Goal: Task Accomplishment & Management: Complete application form

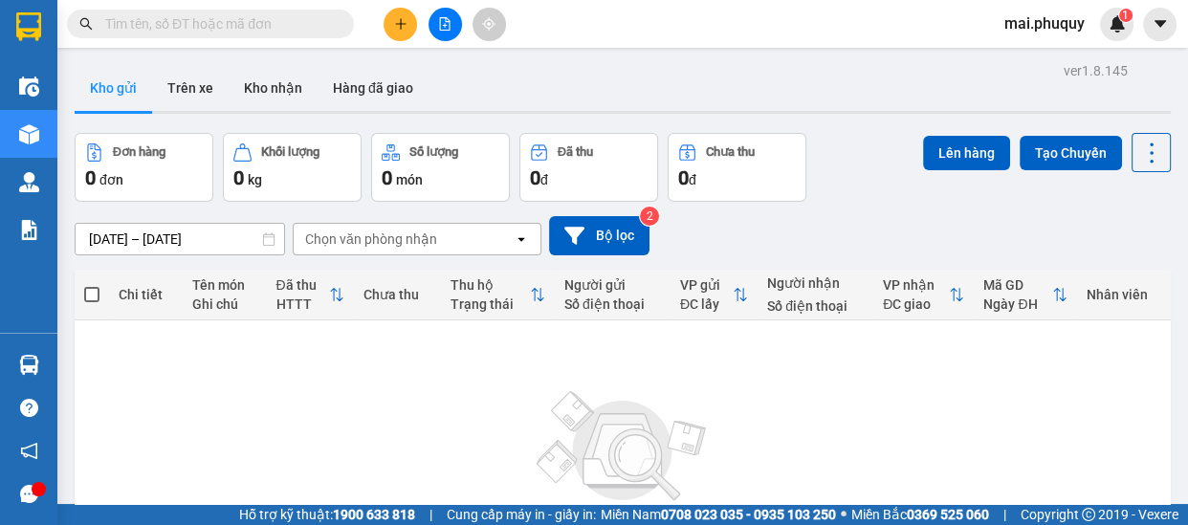
click at [425, 44] on div "Kết quả tìm kiếm ( 0 ) Bộ lọc No Data mai.phuquy 1" at bounding box center [594, 24] width 1188 height 48
click at [388, 19] on button at bounding box center [399, 24] width 33 height 33
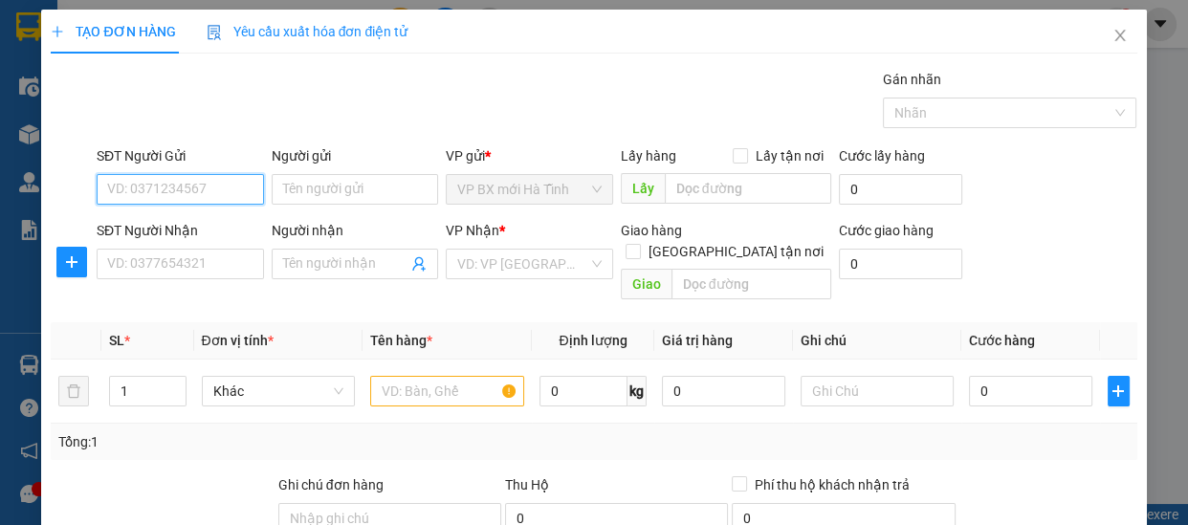
click at [190, 200] on input "SĐT Người Gửi" at bounding box center [180, 189] width 167 height 31
type input "0858353900"
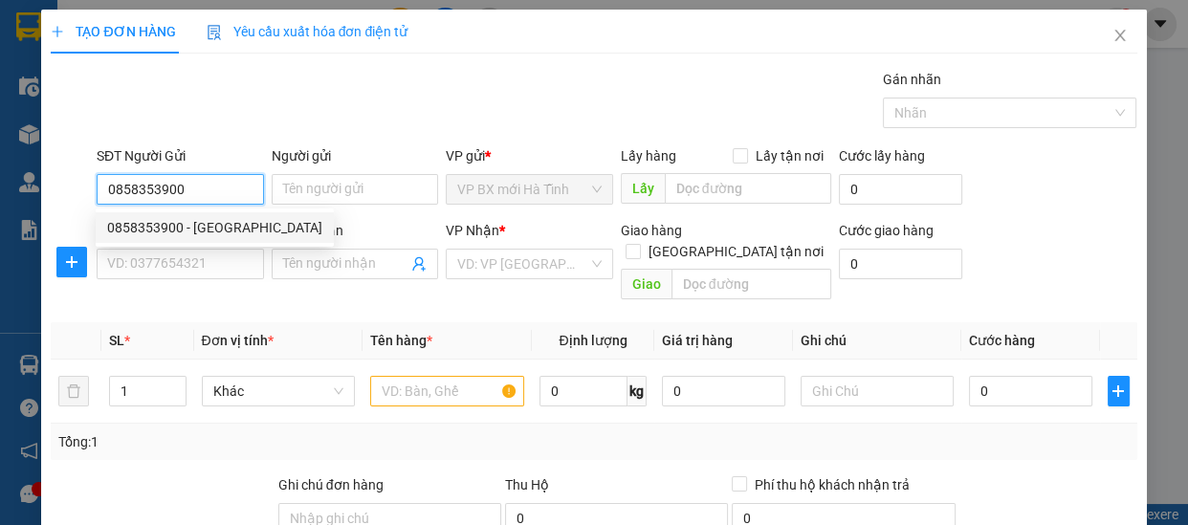
drag, startPoint x: 224, startPoint y: 229, endPoint x: 222, endPoint y: 247, distance: 18.3
click at [225, 228] on div "0858353900 - [GEOGRAPHIC_DATA]" at bounding box center [214, 227] width 215 height 21
type input "SƠN NGUYÊN"
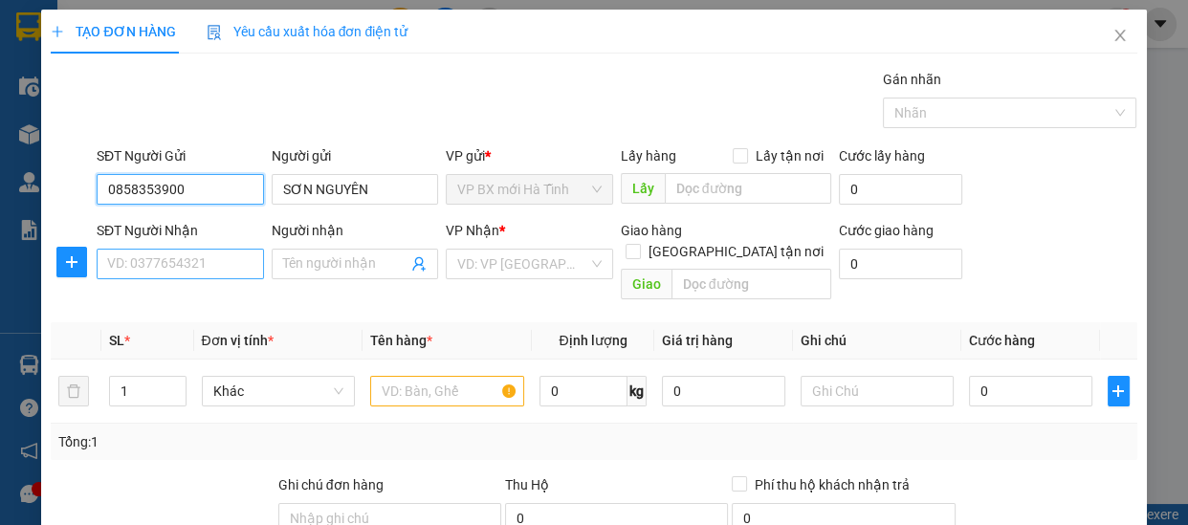
type input "0858353900"
click at [194, 268] on input "SĐT Người Nhận" at bounding box center [180, 264] width 167 height 31
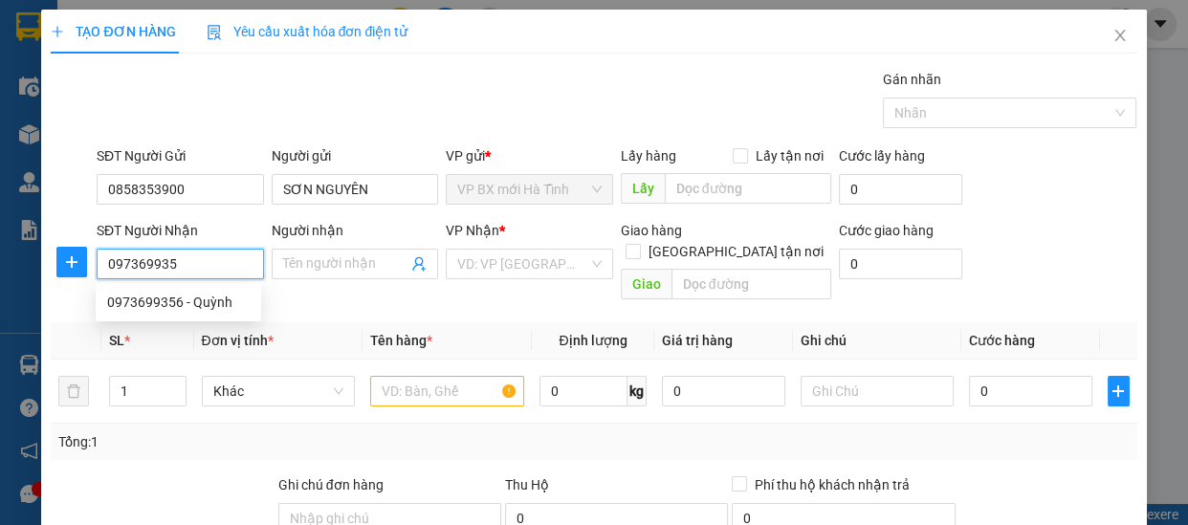
type input "0973699356"
click at [208, 310] on div "0973699356 - Quỳnh" at bounding box center [178, 302] width 142 height 21
type input "Quỳnh"
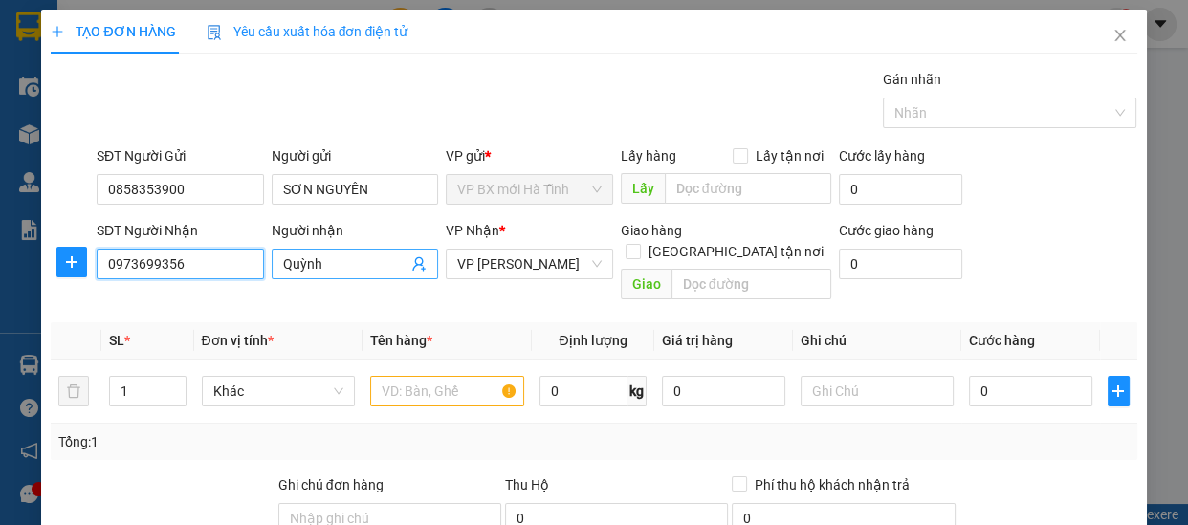
type input "0973699356"
drag, startPoint x: 379, startPoint y: 268, endPoint x: 251, endPoint y: 270, distance: 128.1
click at [251, 270] on div "SĐT Người Nhận 0973699356 Người nhận [PERSON_NAME] VP Nhận * VP [PERSON_NAME] h…" at bounding box center [617, 264] width 1048 height 88
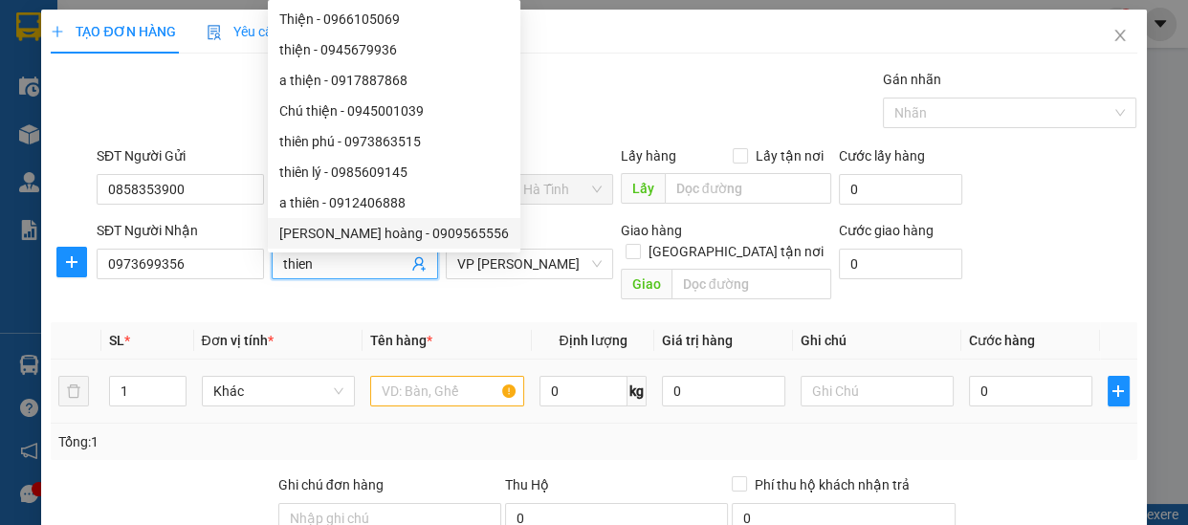
type input "thien"
click at [437, 376] on input "text" at bounding box center [447, 391] width 154 height 31
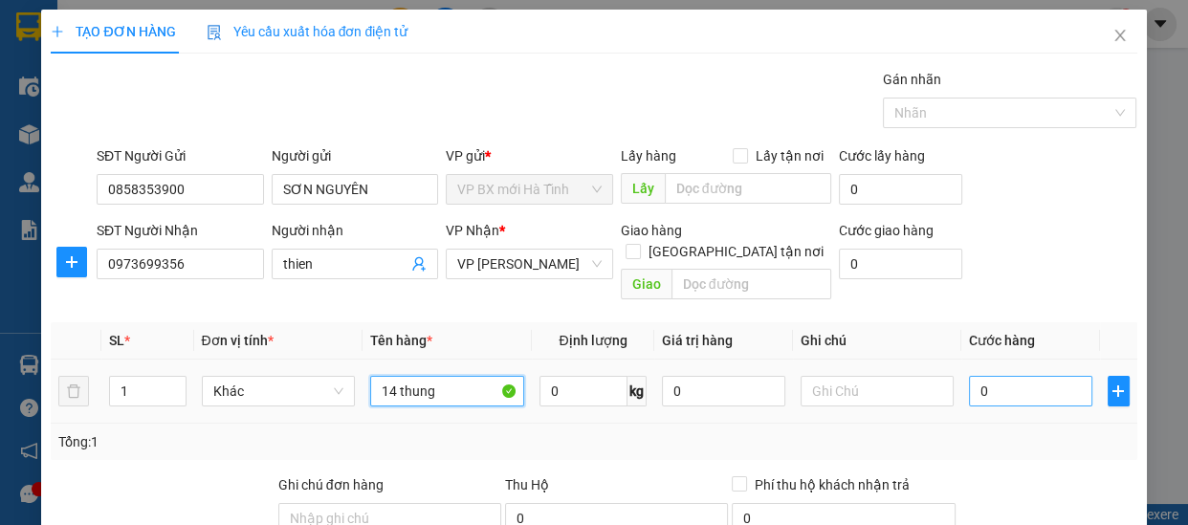
type input "14 thung"
click at [987, 376] on input "0" at bounding box center [1030, 391] width 123 height 31
type input "2"
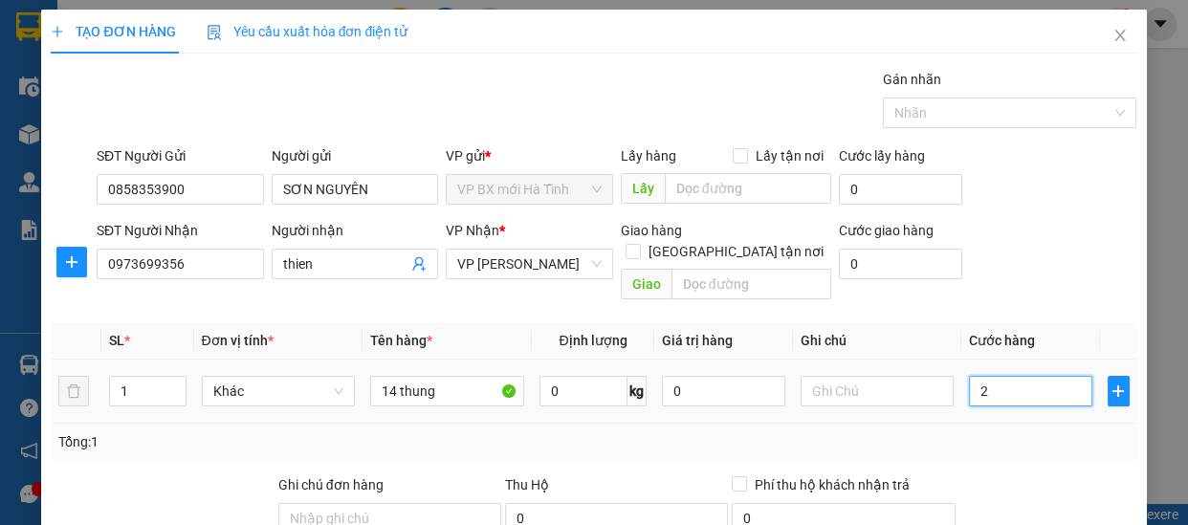
type input "28"
type input "280"
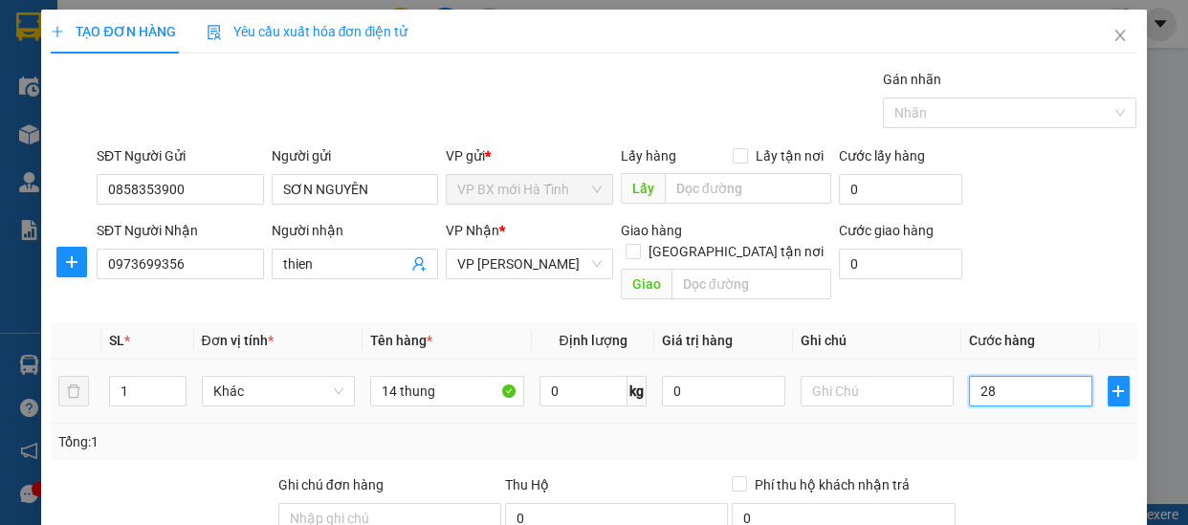
type input "280"
type input "2.800"
type input "28.000"
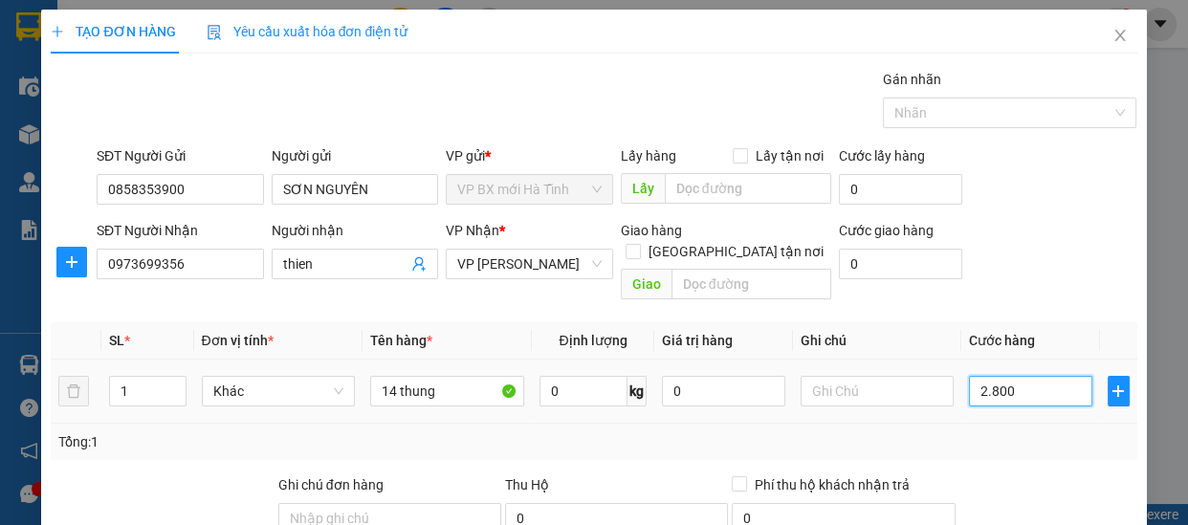
type input "28.000"
type input "280.000"
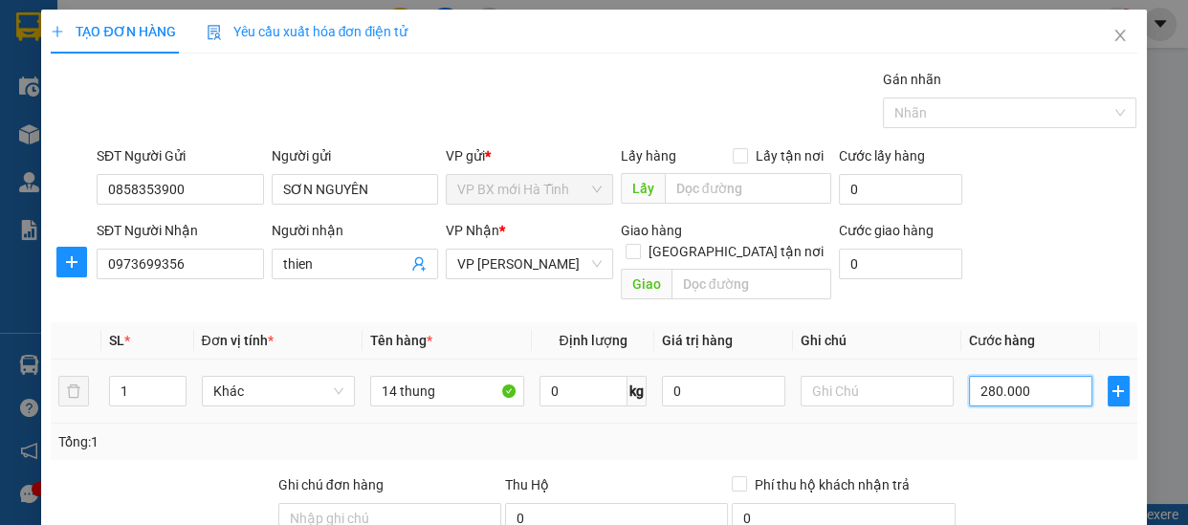
scroll to position [240, 0]
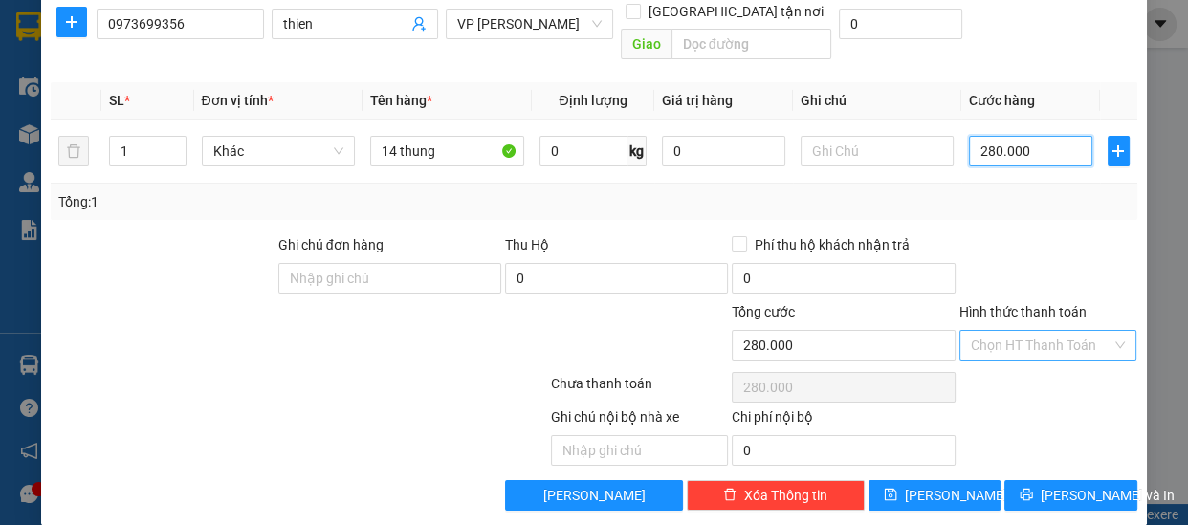
click at [1106, 330] on div "Chọn HT Thanh Toán" at bounding box center [1048, 345] width 178 height 31
type input "280.000"
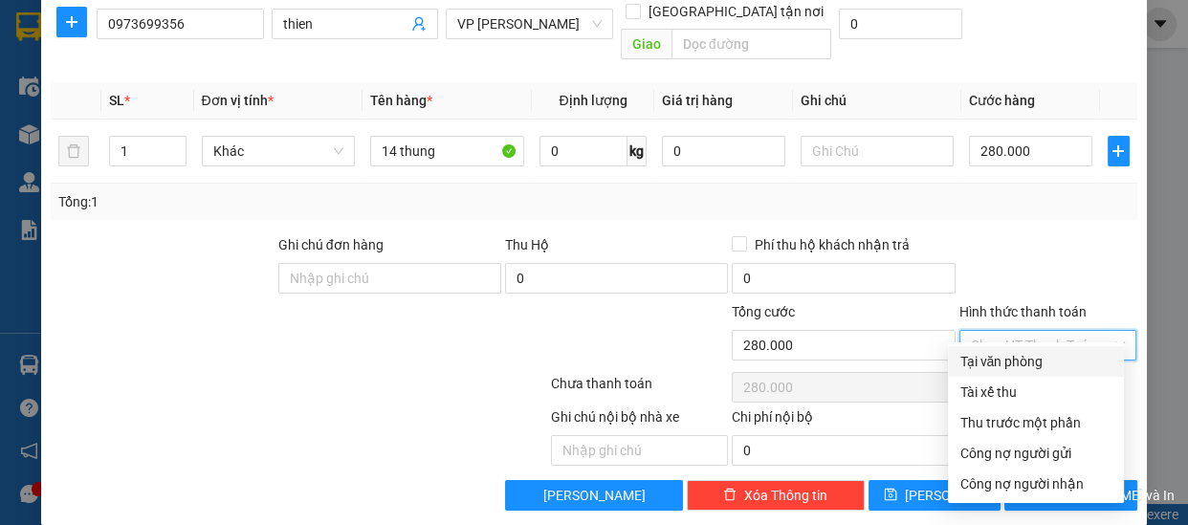
click at [1008, 365] on div "Tại văn phòng" at bounding box center [1035, 361] width 153 height 21
type input "0"
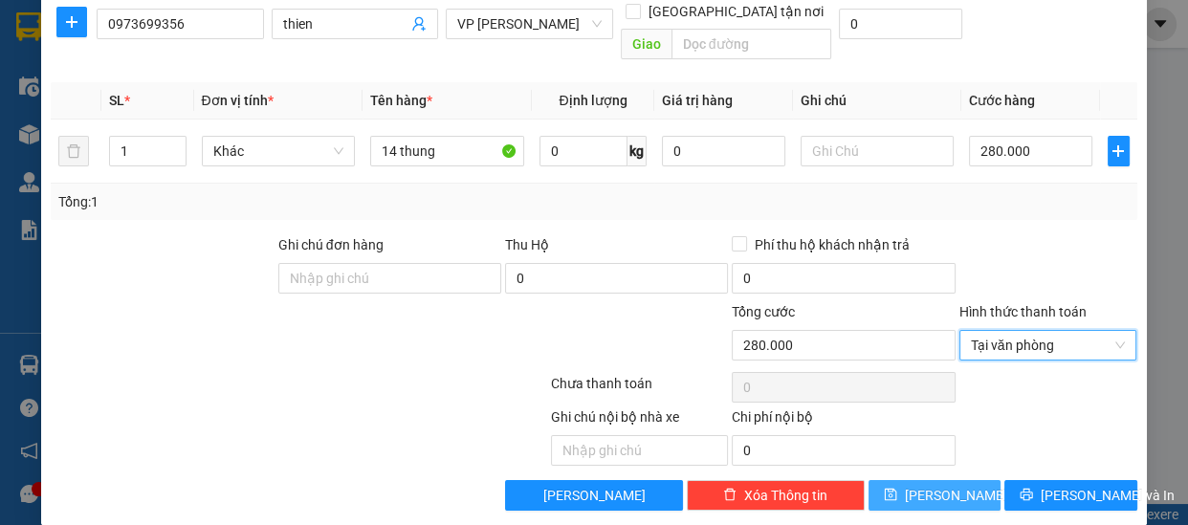
click at [890, 480] on button "[PERSON_NAME]" at bounding box center [934, 495] width 132 height 31
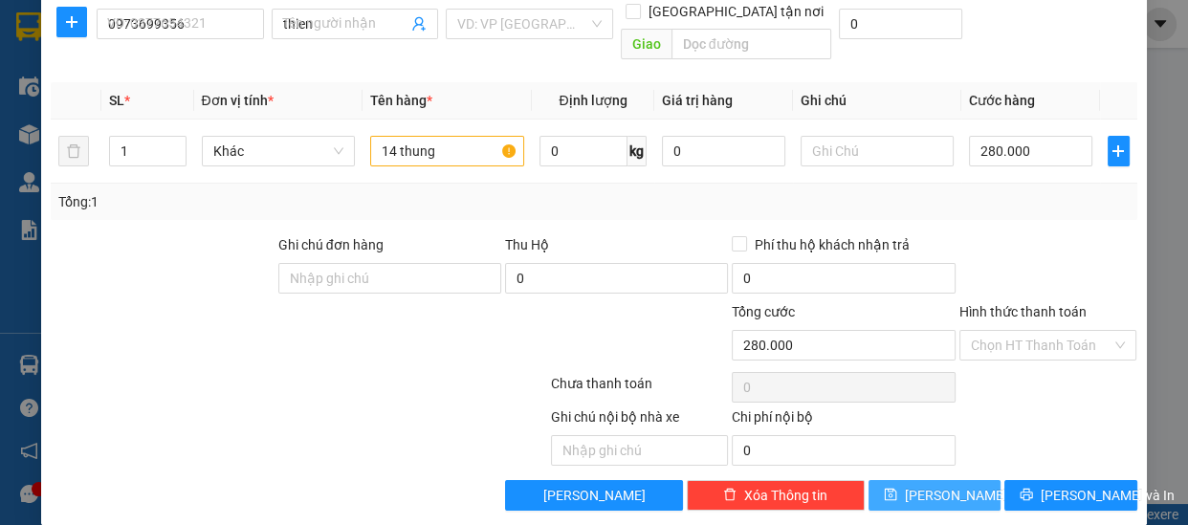
type input "0"
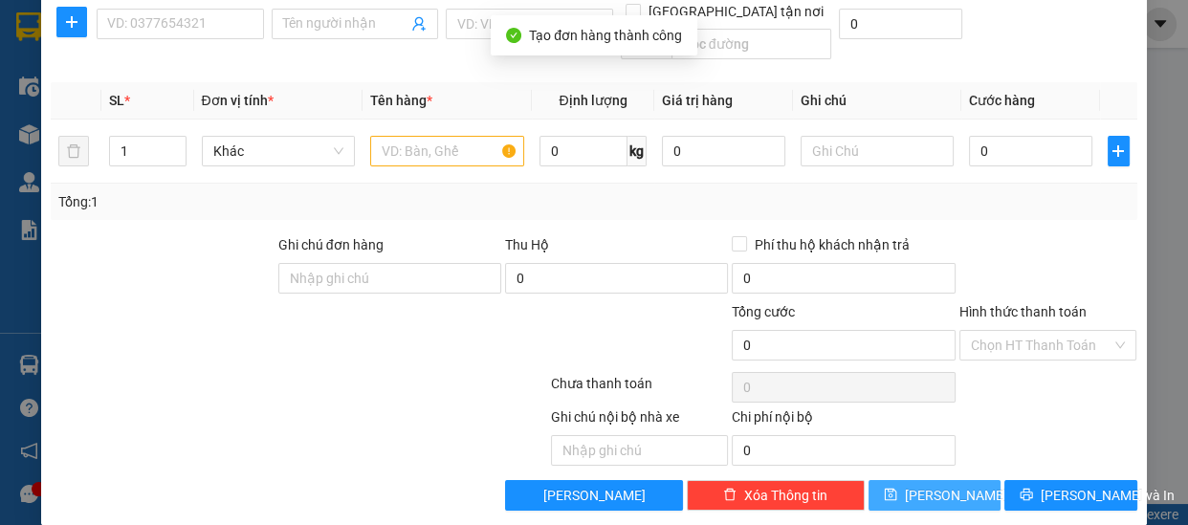
scroll to position [0, 0]
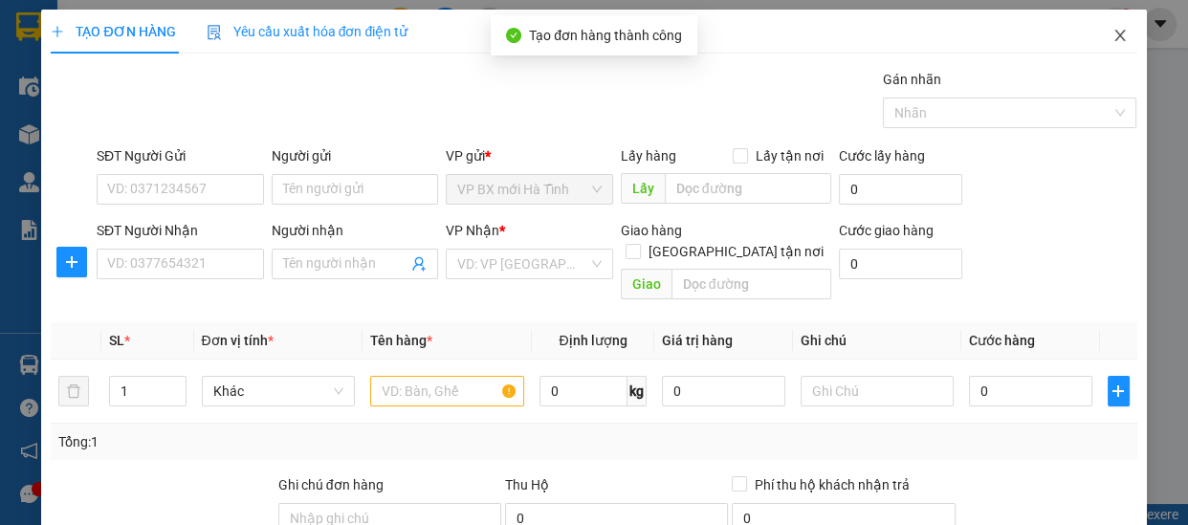
click at [1114, 36] on icon "close" at bounding box center [1119, 35] width 11 height 11
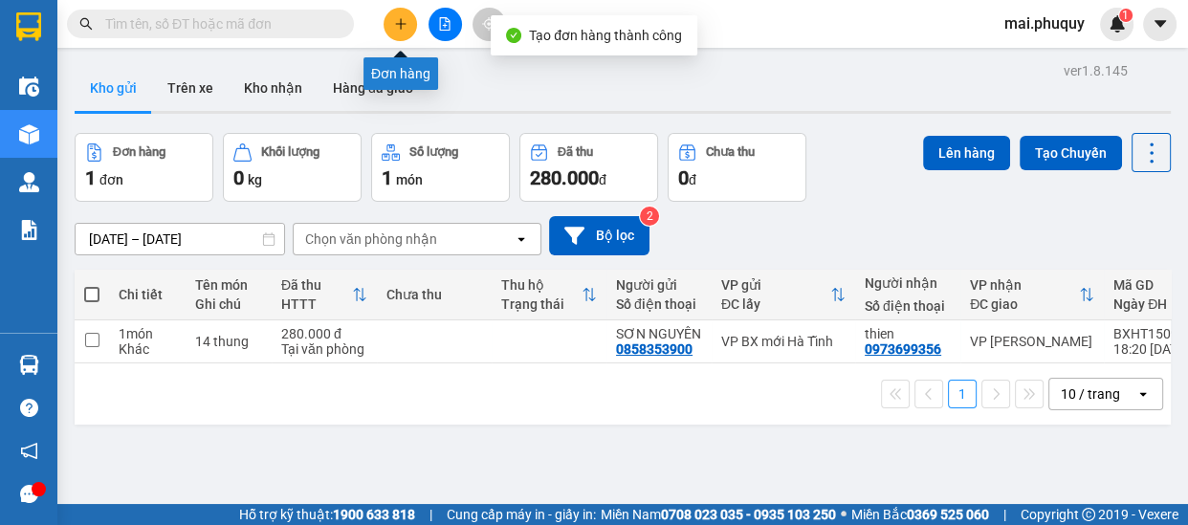
click at [392, 33] on button at bounding box center [399, 24] width 33 height 33
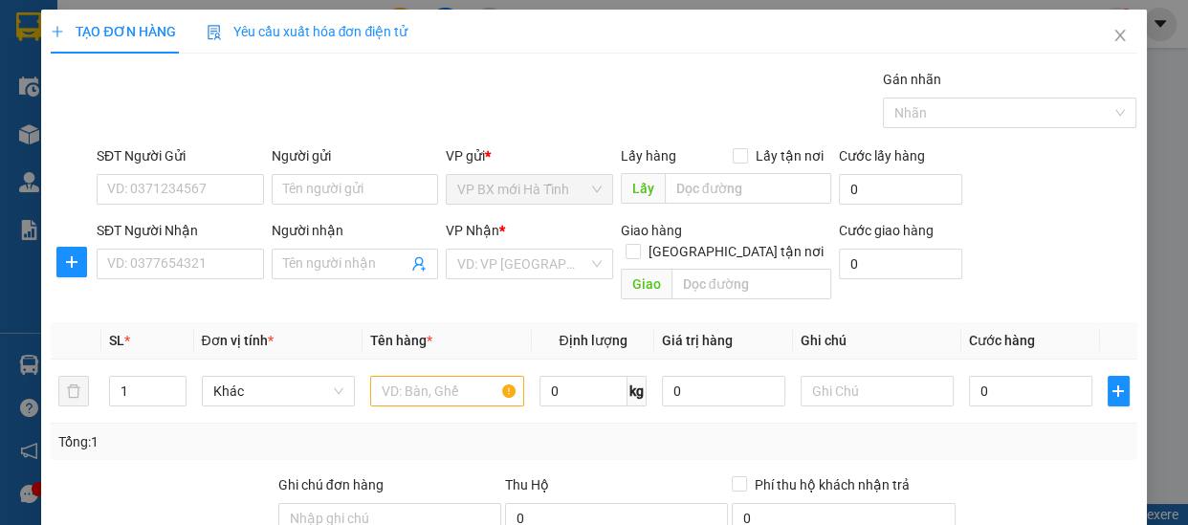
click at [176, 208] on div "SĐT Người Gửi VD: 0371234567" at bounding box center [180, 178] width 167 height 67
click at [193, 193] on input "SĐT Người Gửi" at bounding box center [180, 189] width 167 height 31
type input "0359220559"
click at [160, 245] on div "SĐT Người Nhận" at bounding box center [180, 234] width 167 height 29
click at [161, 258] on input "SĐT Người Nhận" at bounding box center [180, 264] width 167 height 31
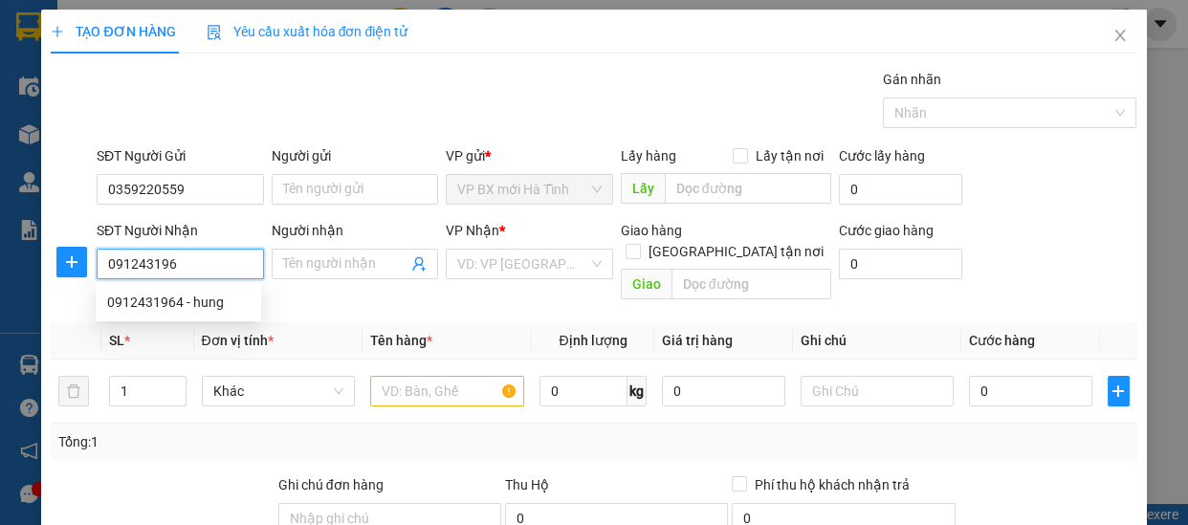
type input "0912431964"
click at [205, 294] on div "0912431964 - hung" at bounding box center [178, 302] width 142 height 21
type input "hung"
type input "0912431964"
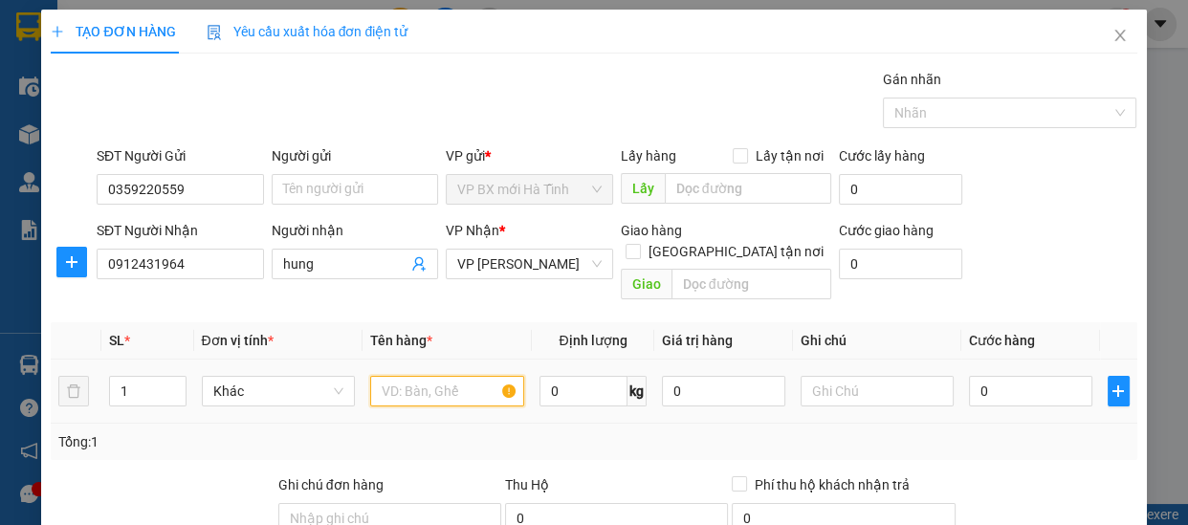
click at [409, 376] on input "text" at bounding box center [447, 391] width 154 height 31
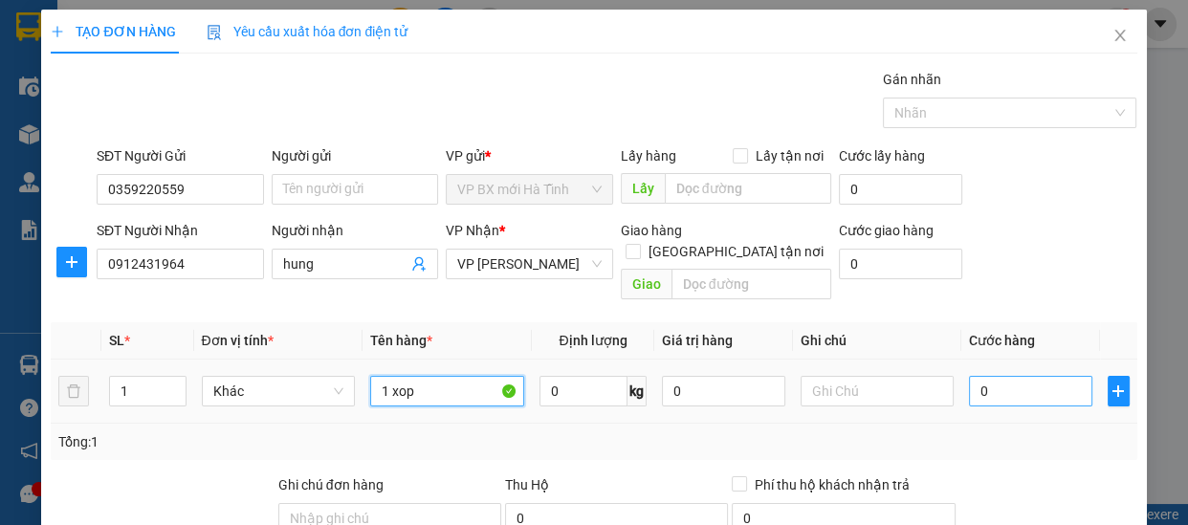
type input "1 xop"
click at [996, 376] on input "0" at bounding box center [1030, 391] width 123 height 31
type input "4"
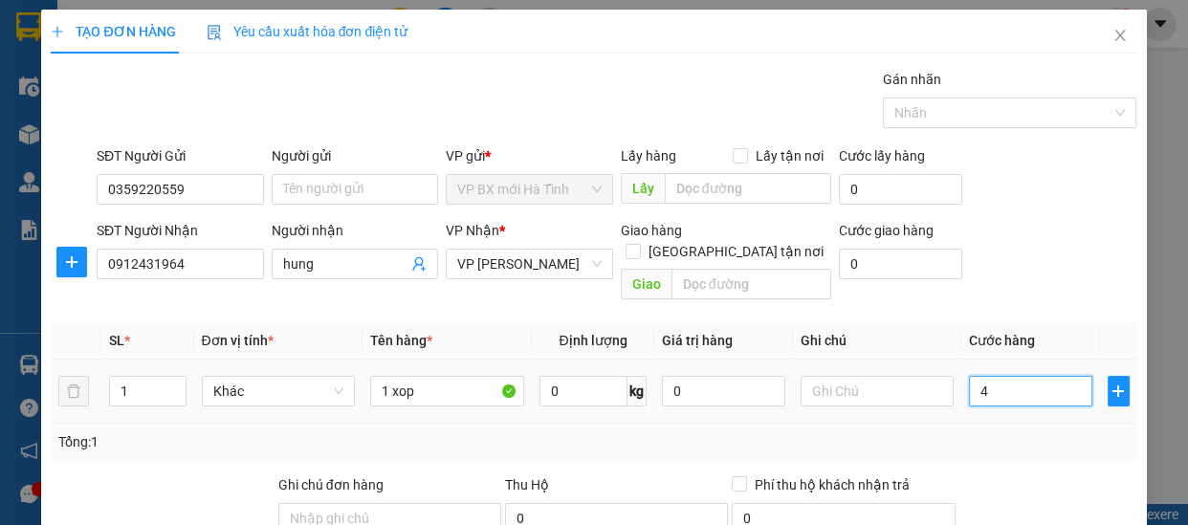
type input "40"
type input "400"
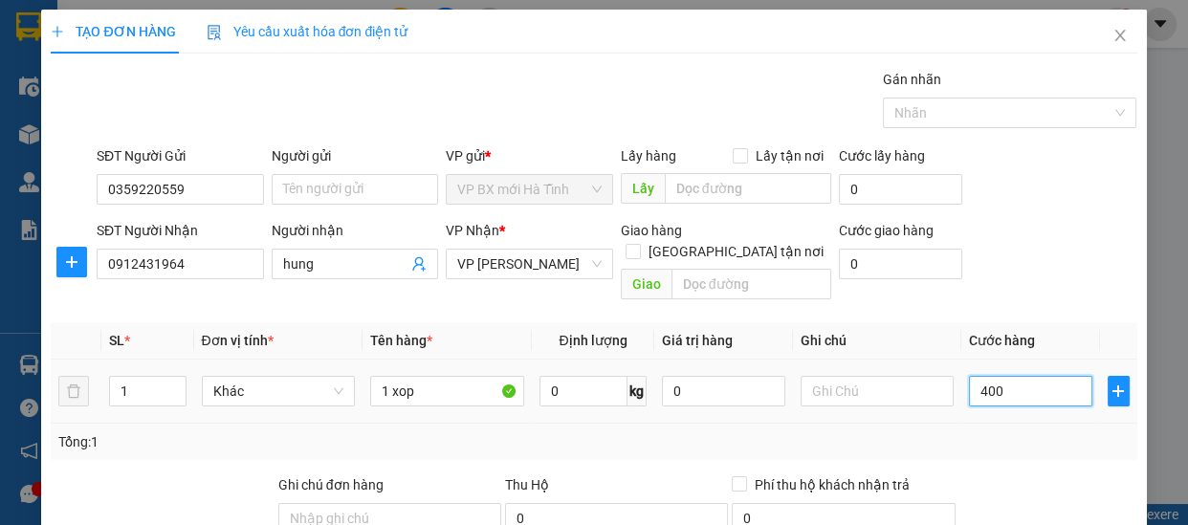
type input "400"
type input "4.000"
type input "40.000"
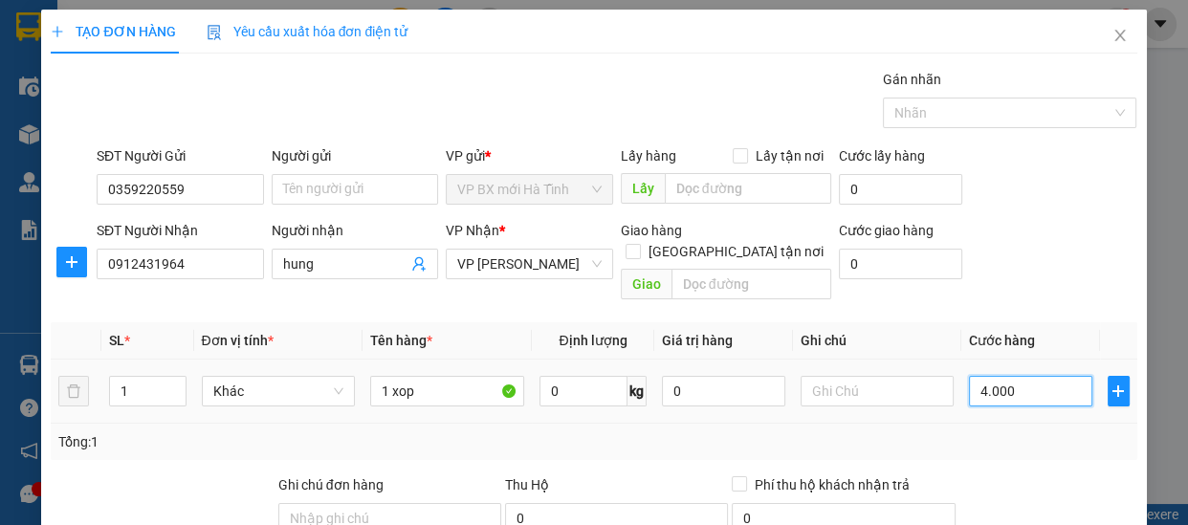
type input "40.000"
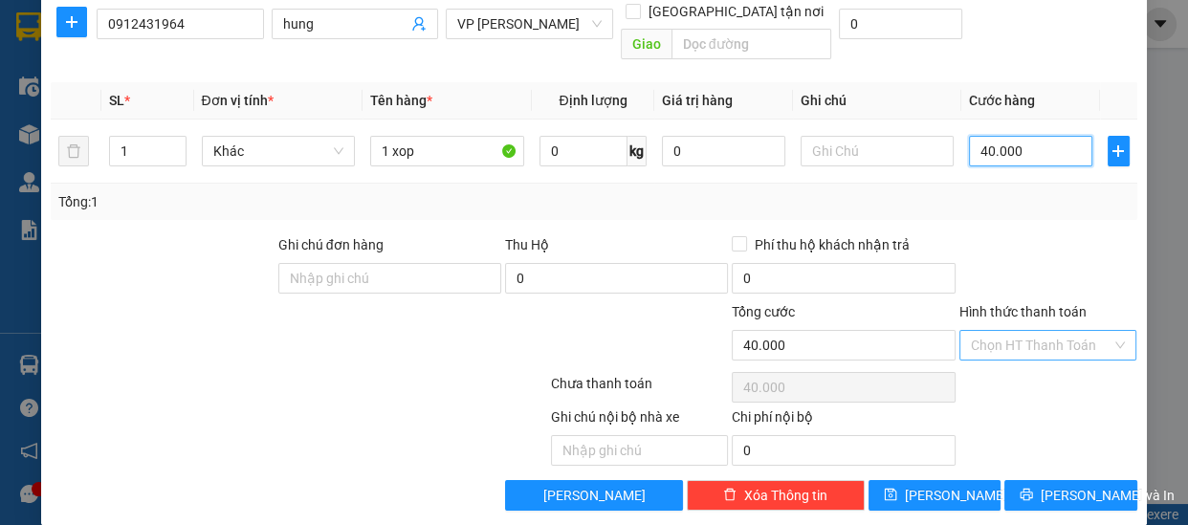
drag, startPoint x: 1100, startPoint y: 325, endPoint x: 1088, endPoint y: 332, distance: 13.3
click at [1100, 330] on div "Chọn HT Thanh Toán" at bounding box center [1048, 345] width 178 height 31
type input "40.000"
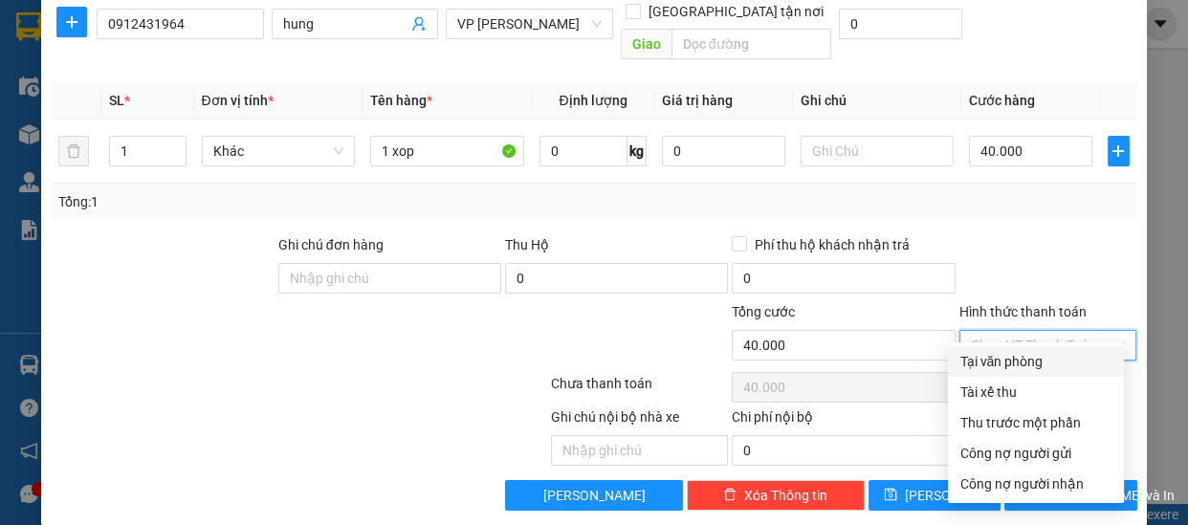
click at [994, 368] on div "Tại văn phòng" at bounding box center [1035, 361] width 153 height 21
type input "0"
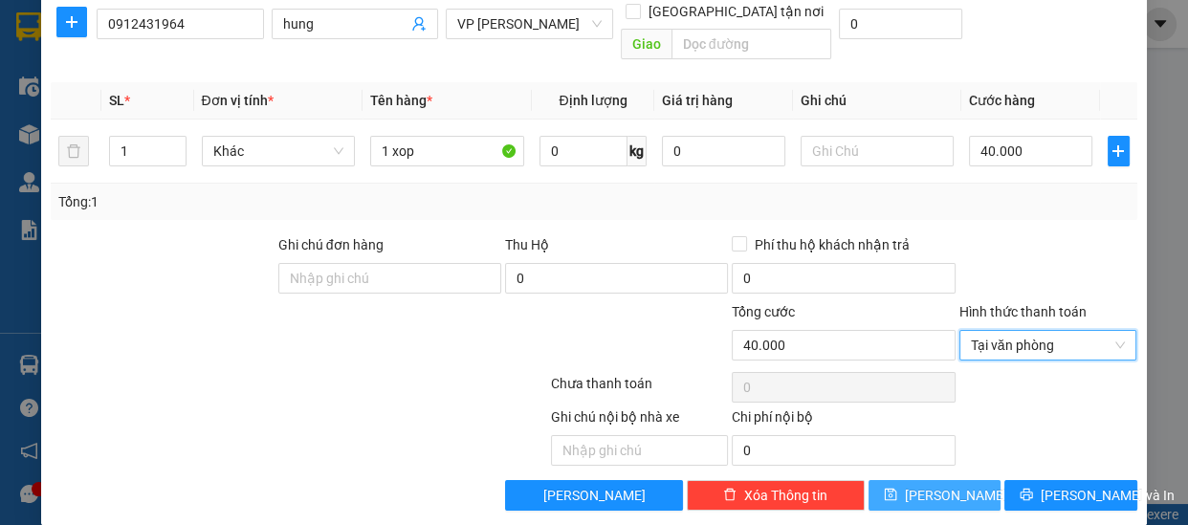
click at [897, 480] on button "[PERSON_NAME]" at bounding box center [934, 495] width 132 height 31
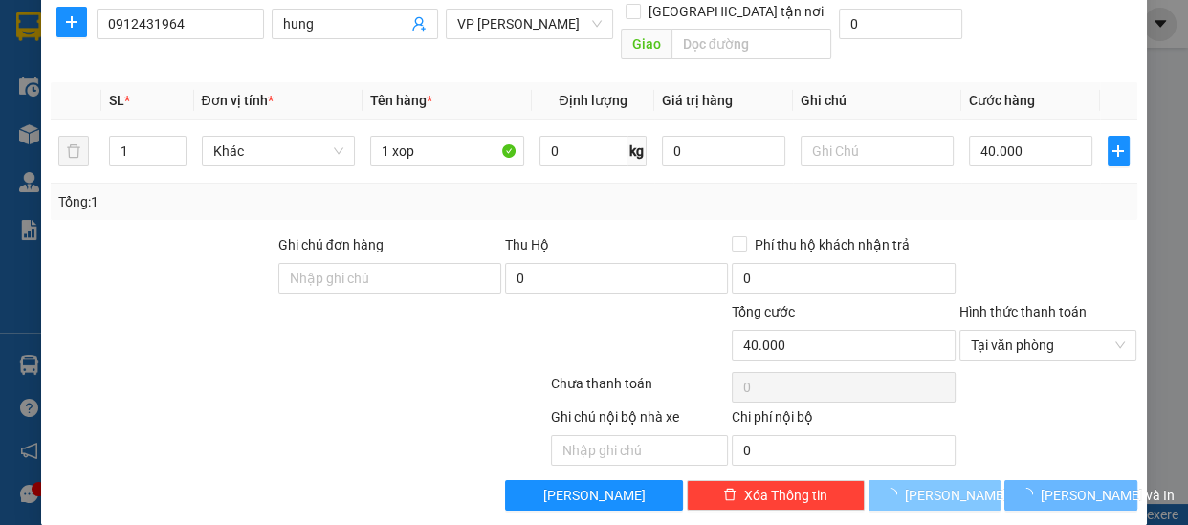
type input "0"
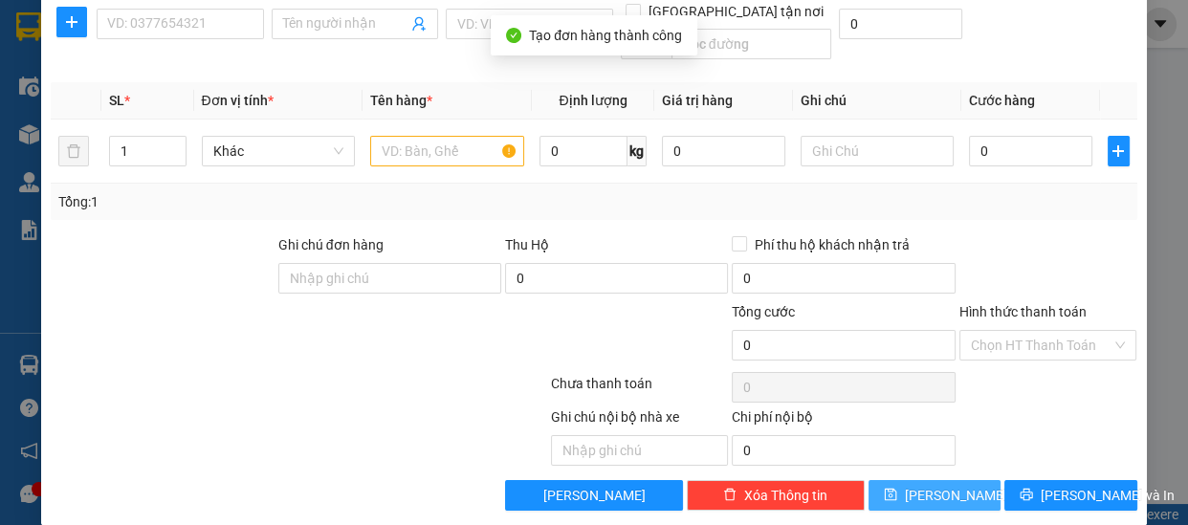
scroll to position [0, 0]
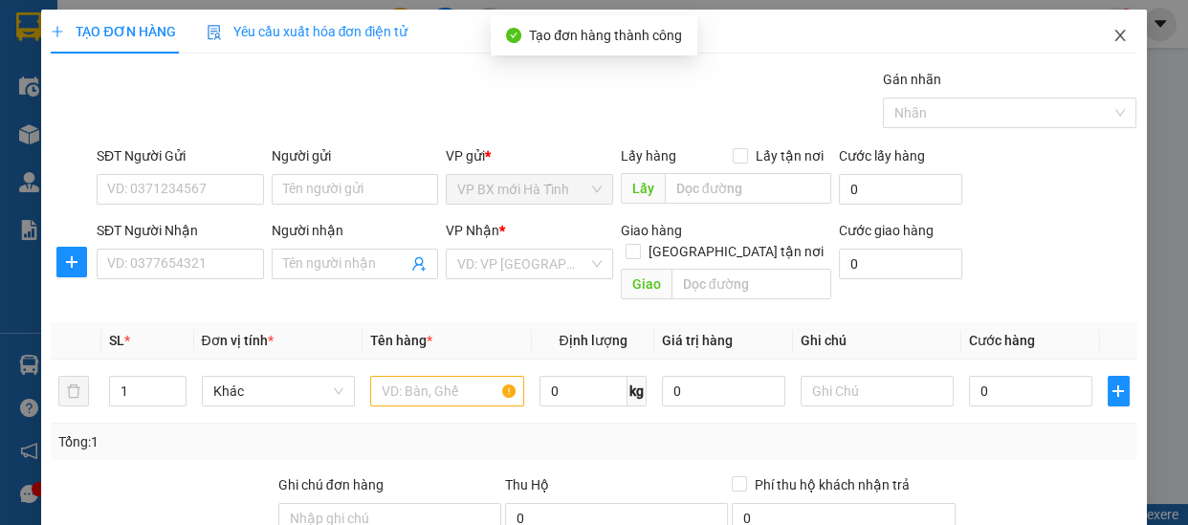
click at [1112, 37] on icon "close" at bounding box center [1119, 35] width 15 height 15
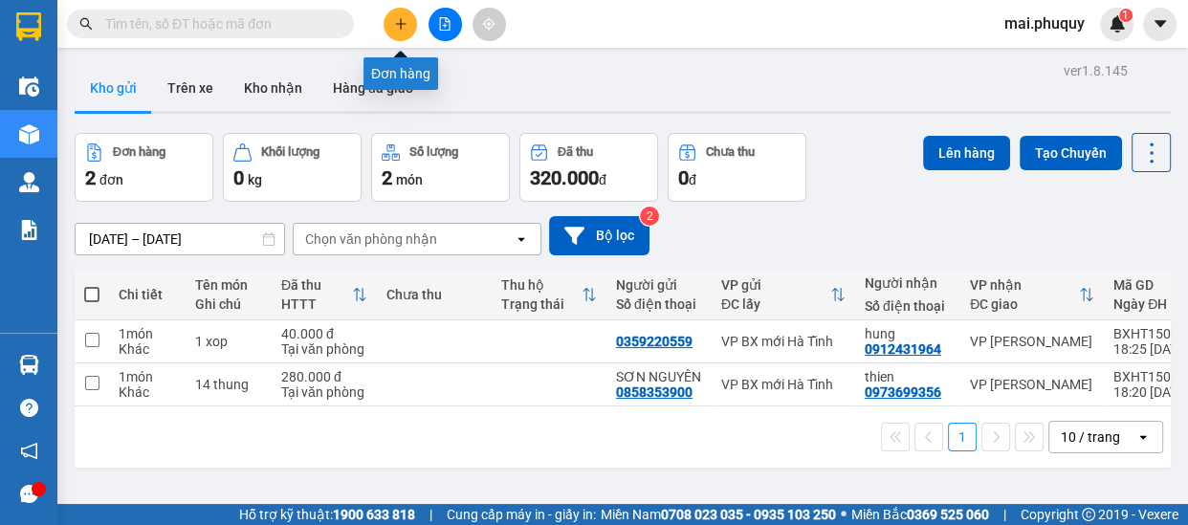
click at [394, 31] on button at bounding box center [399, 24] width 33 height 33
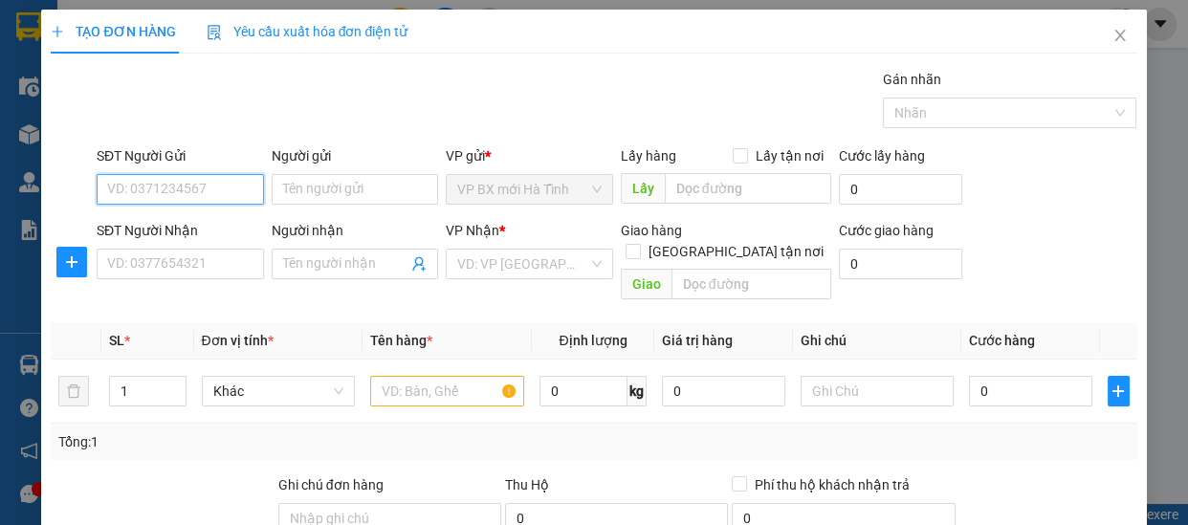
click at [217, 185] on input "SĐT Người Gửi" at bounding box center [180, 189] width 167 height 31
type input "0974815585"
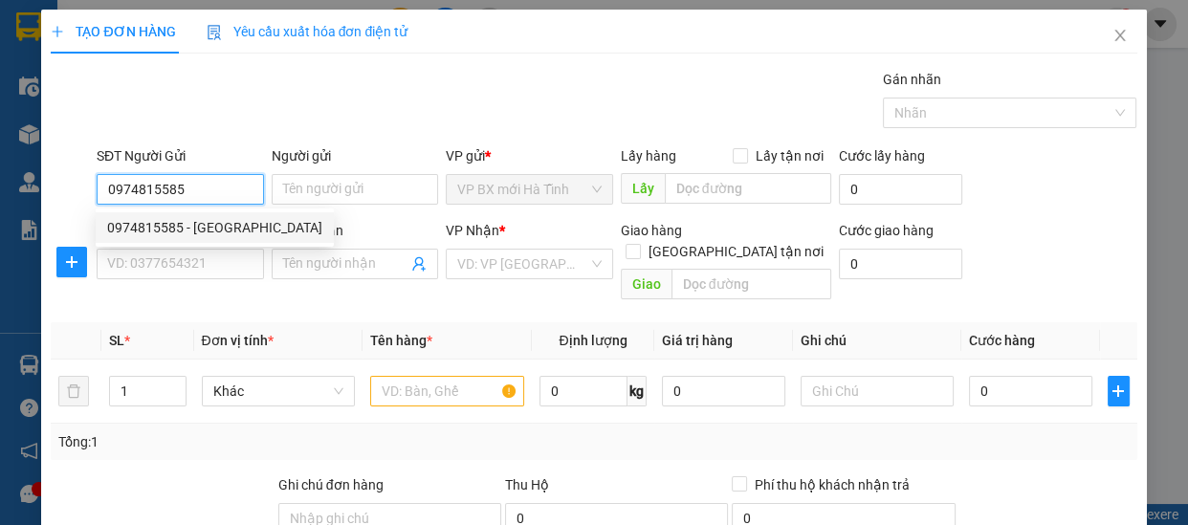
drag, startPoint x: 218, startPoint y: 233, endPoint x: 208, endPoint y: 245, distance: 14.9
click at [217, 236] on div "0974815585 - [GEOGRAPHIC_DATA]" at bounding box center [214, 227] width 215 height 21
type input "phuc sơn"
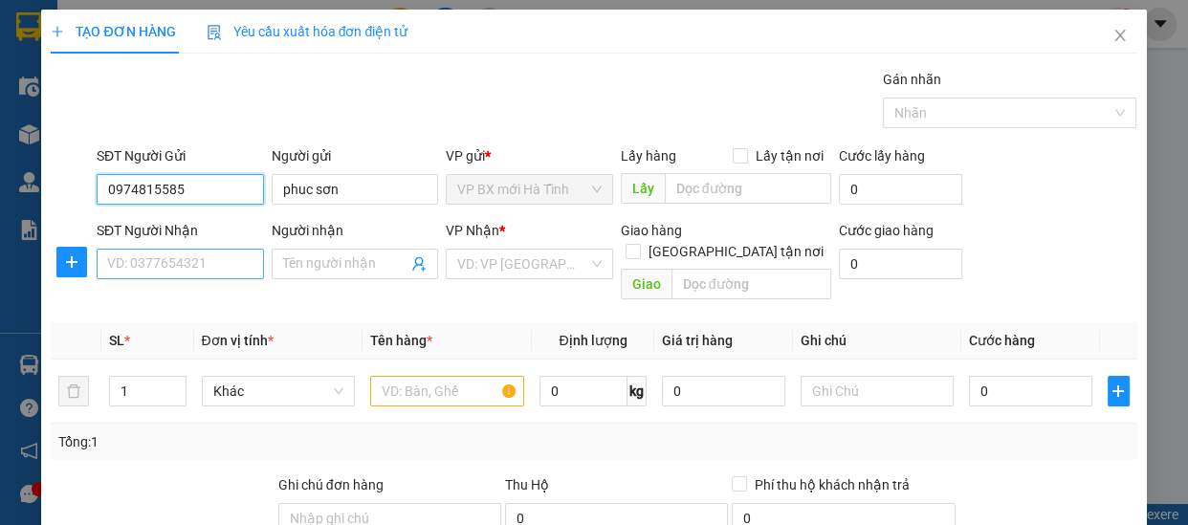
type input "0974815585"
click at [191, 272] on input "SĐT Người Nhận" at bounding box center [180, 264] width 167 height 31
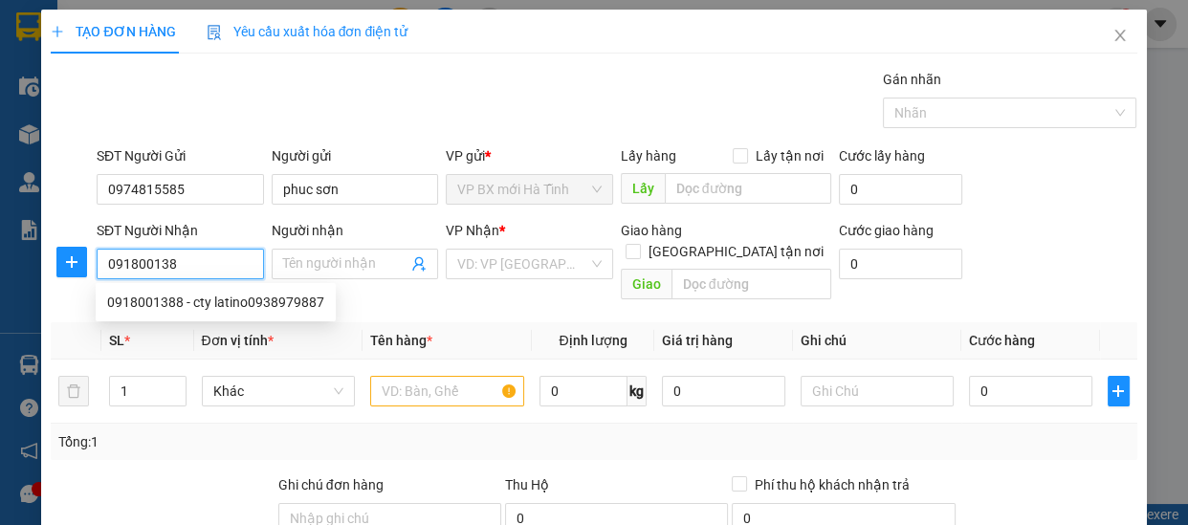
type input "0918001388"
click at [239, 297] on div "0918001388 - cty latino0938979887" at bounding box center [215, 302] width 217 height 21
type input "cty latino0938979887"
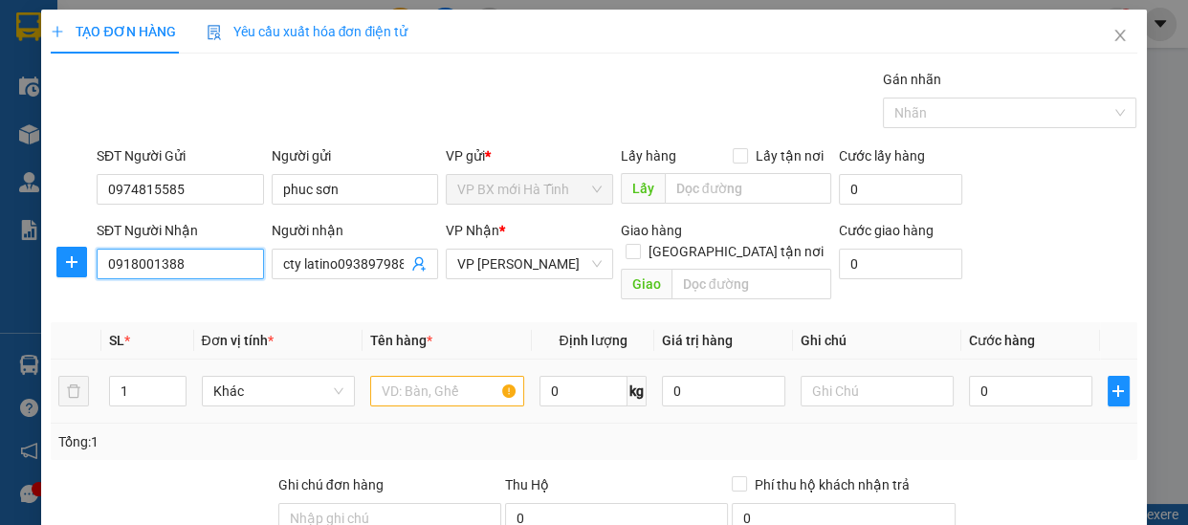
type input "0918001388"
click at [422, 376] on input "text" at bounding box center [447, 391] width 154 height 31
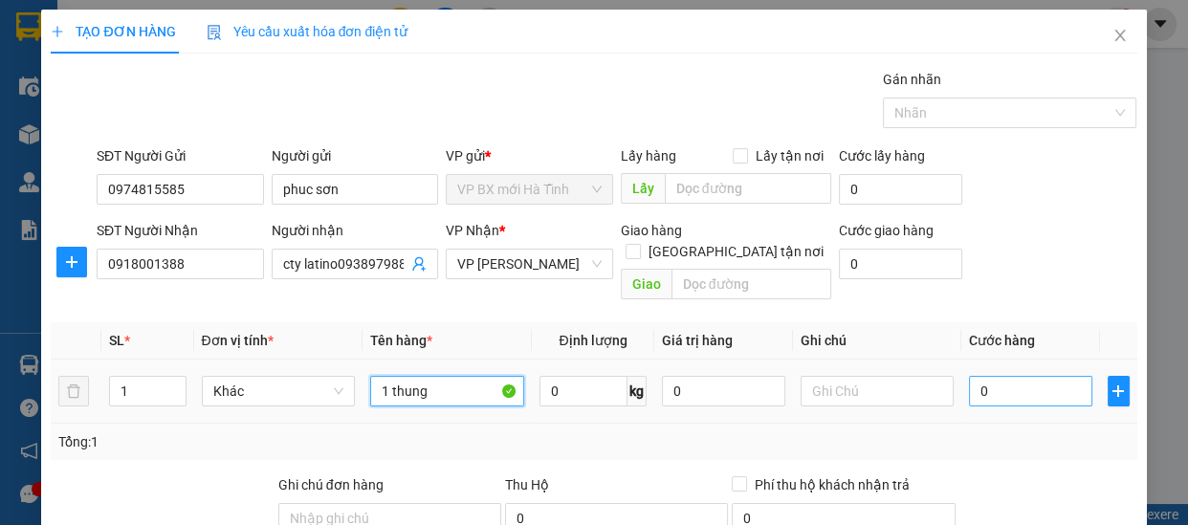
type input "1 thung"
click at [971, 376] on input "0" at bounding box center [1030, 391] width 123 height 31
type input "4"
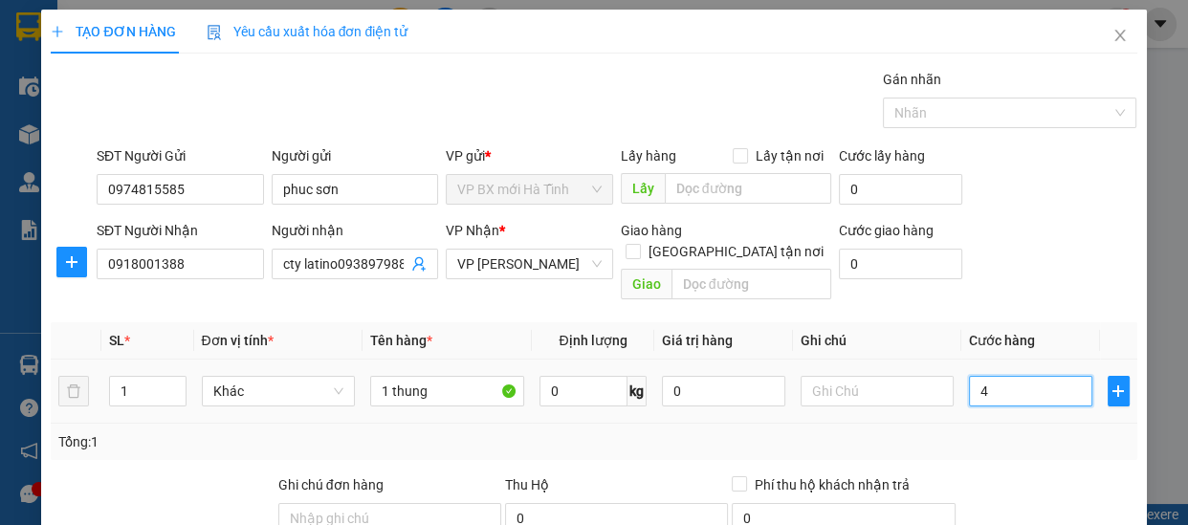
type input "40"
type input "400"
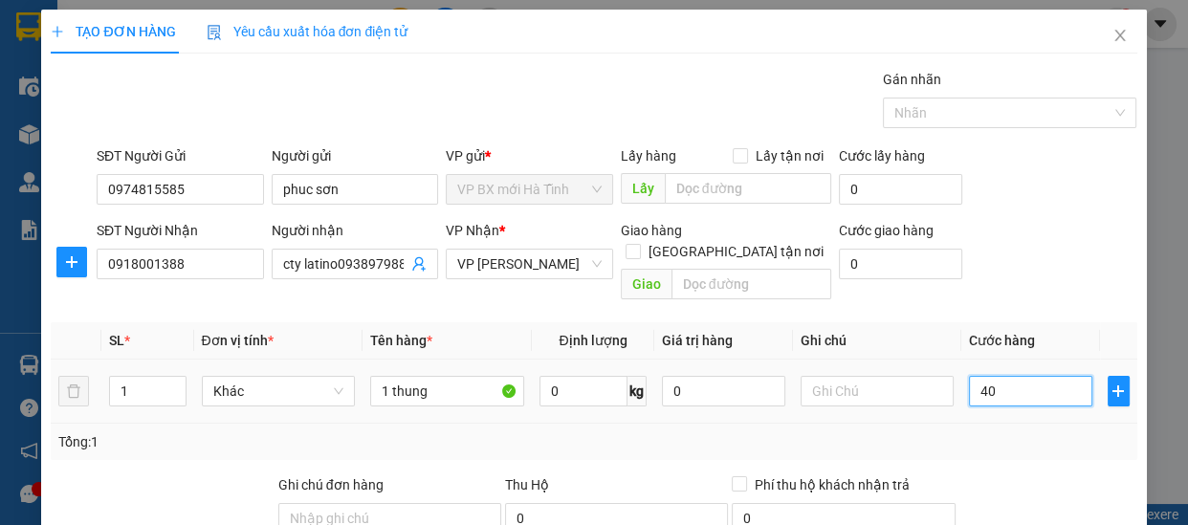
type input "400"
type input "4.000"
type input "40.000"
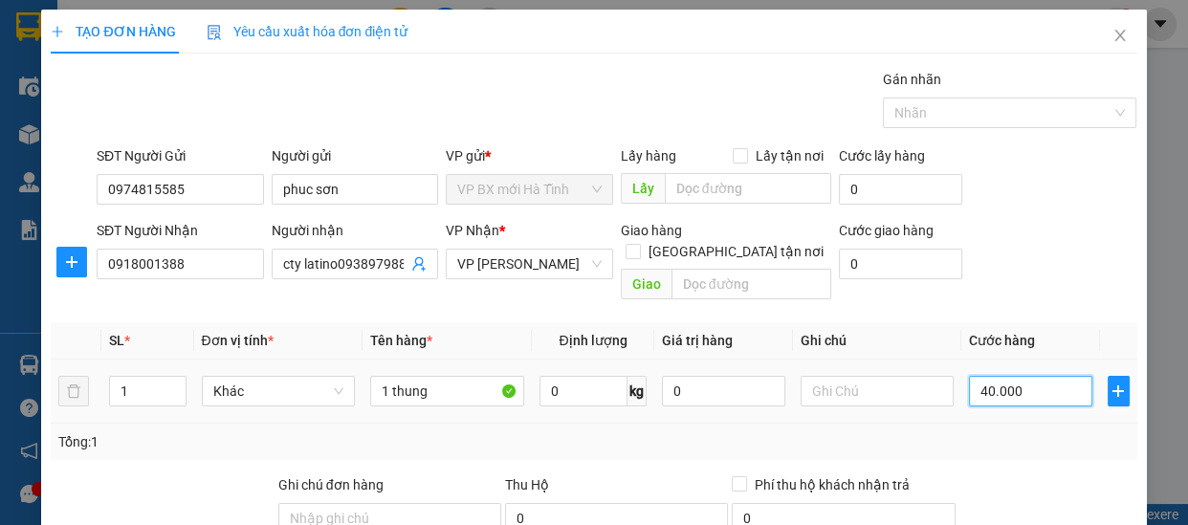
type input "40.000"
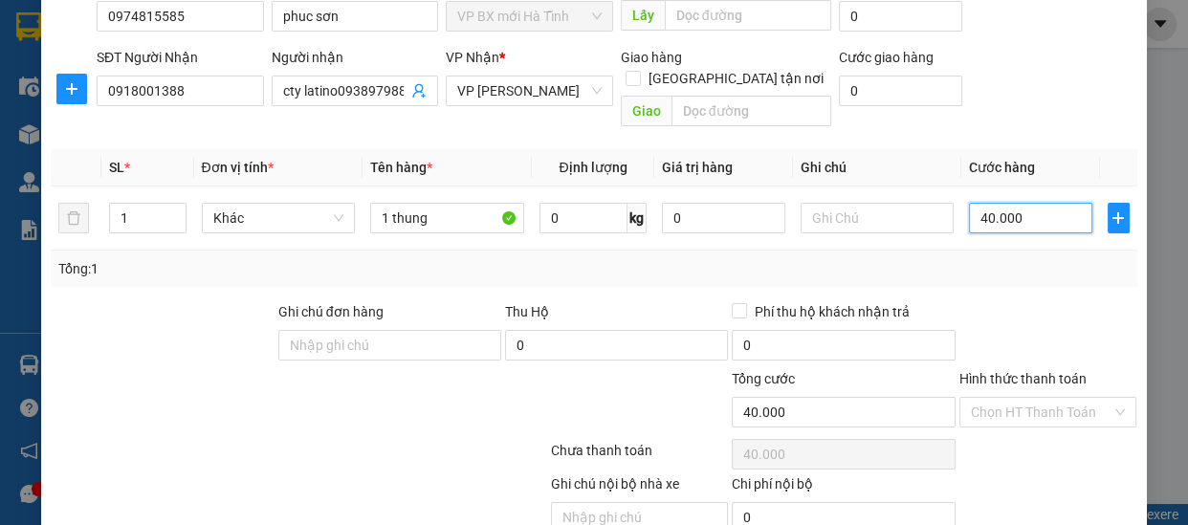
scroll to position [240, 0]
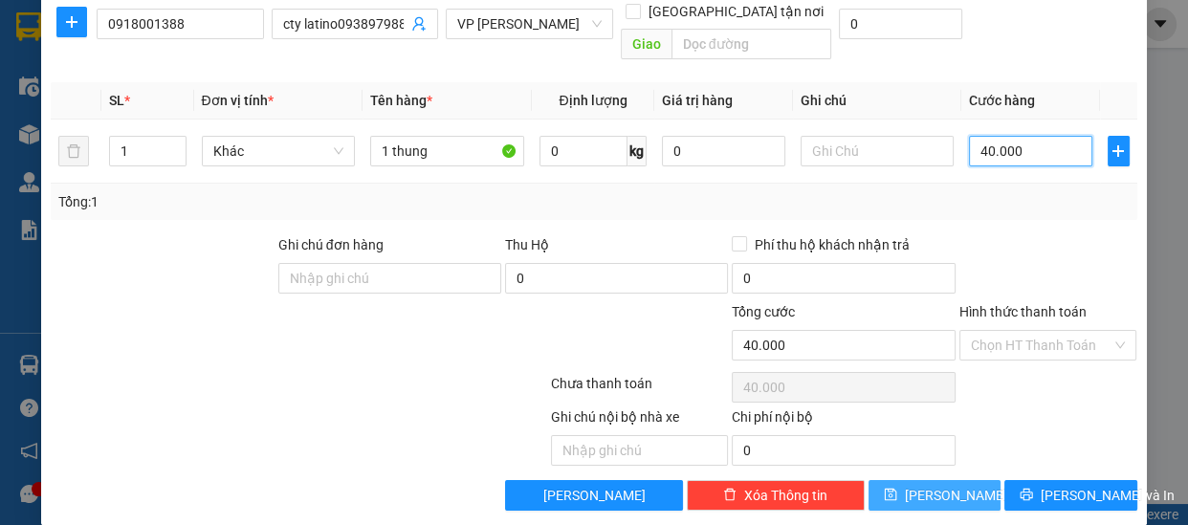
type input "40.000"
click at [914, 480] on button "[PERSON_NAME]" at bounding box center [934, 495] width 132 height 31
type input "0"
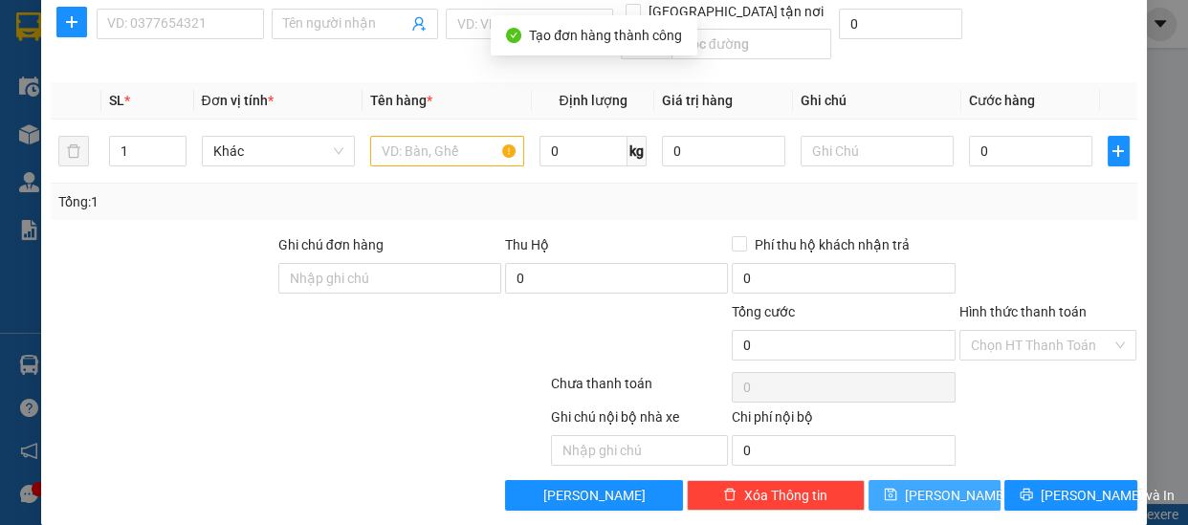
scroll to position [0, 0]
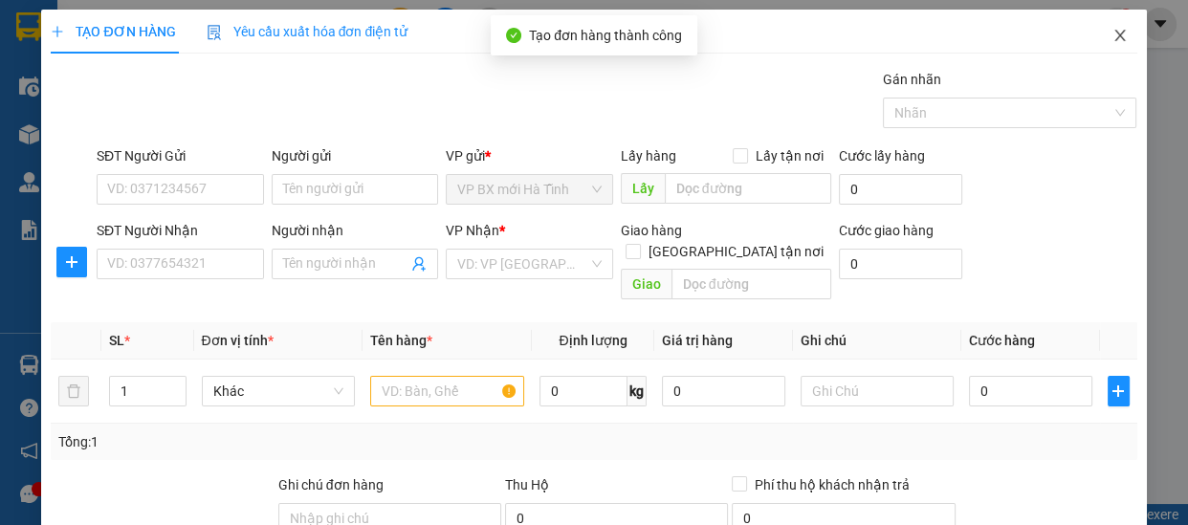
click at [1112, 48] on span "Close" at bounding box center [1120, 37] width 54 height 54
